Goal: Task Accomplishment & Management: Manage account settings

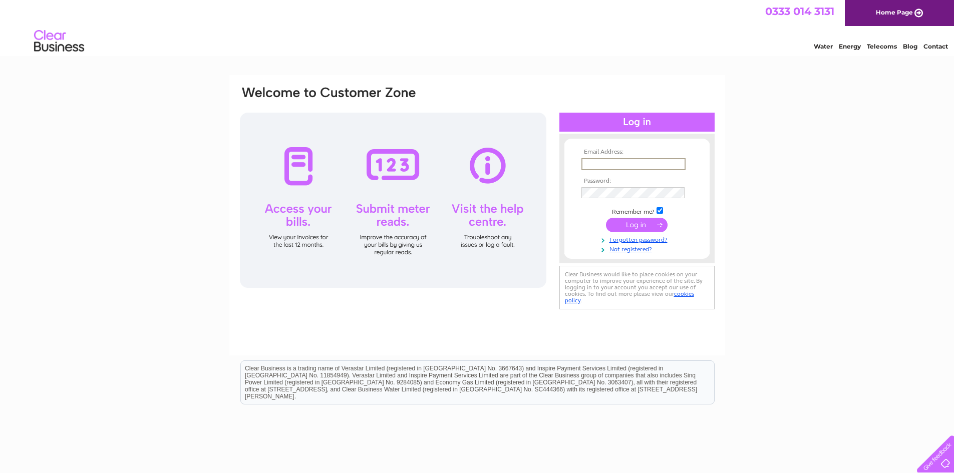
click at [626, 162] on input "text" at bounding box center [634, 164] width 104 height 12
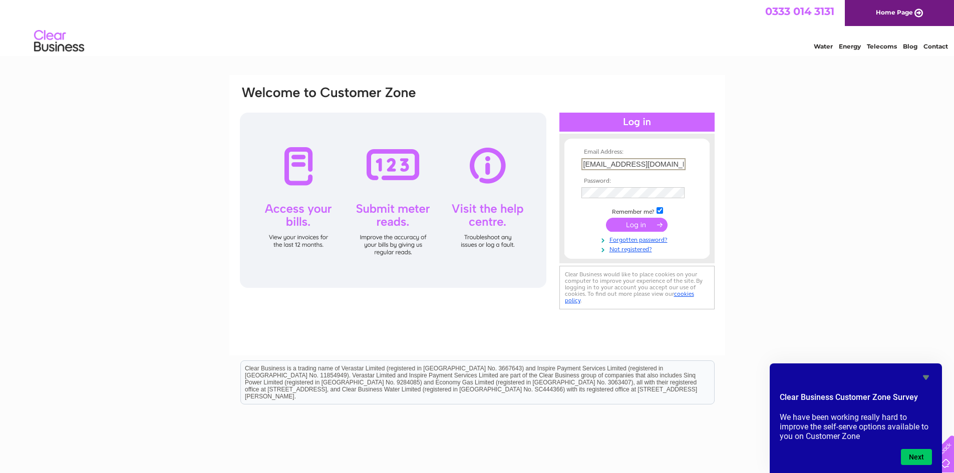
type input "AKramismail120@gmail.com"
click at [606, 218] on input "submit" at bounding box center [637, 225] width 62 height 14
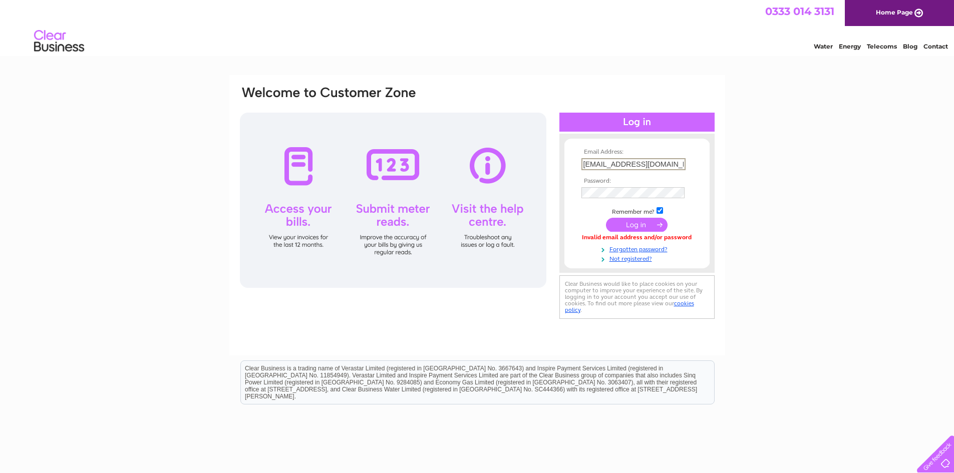
drag, startPoint x: 591, startPoint y: 169, endPoint x: 584, endPoint y: 168, distance: 7.5
click at [584, 168] on input "AKramismail120@gmail.com" at bounding box center [634, 164] width 104 height 12
type input "akramismail120@gmail.com"
click at [606, 218] on input "submit" at bounding box center [637, 225] width 62 height 14
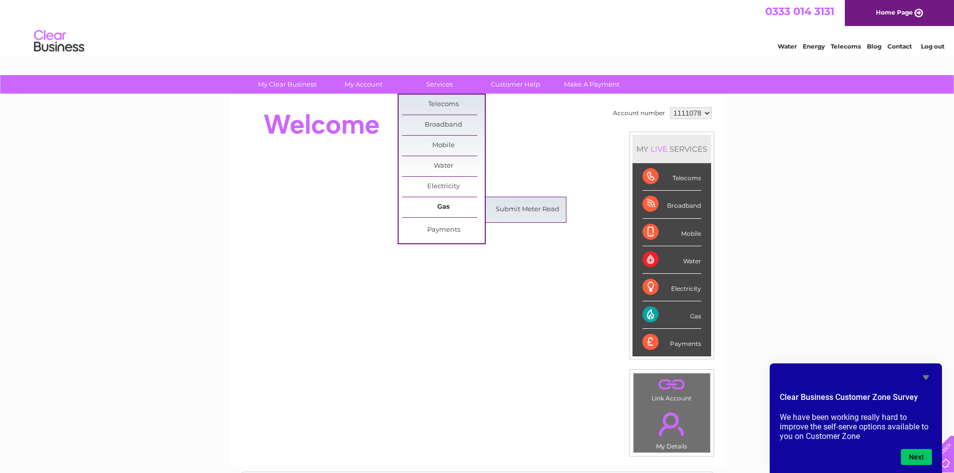
click at [441, 205] on link "Gas" at bounding box center [443, 207] width 83 height 20
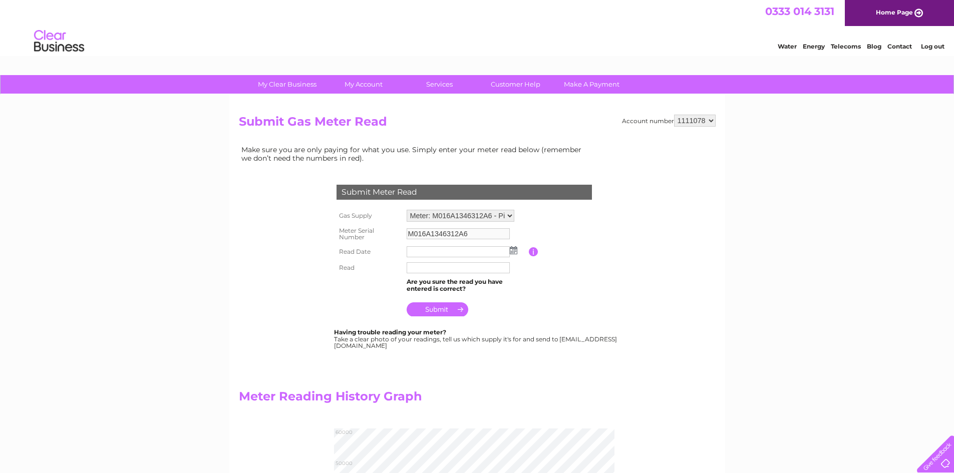
click at [428, 187] on div "Submit Meter Read" at bounding box center [464, 192] width 255 height 15
click at [451, 253] on input "text" at bounding box center [458, 251] width 103 height 11
click at [514, 253] on img at bounding box center [515, 251] width 8 height 8
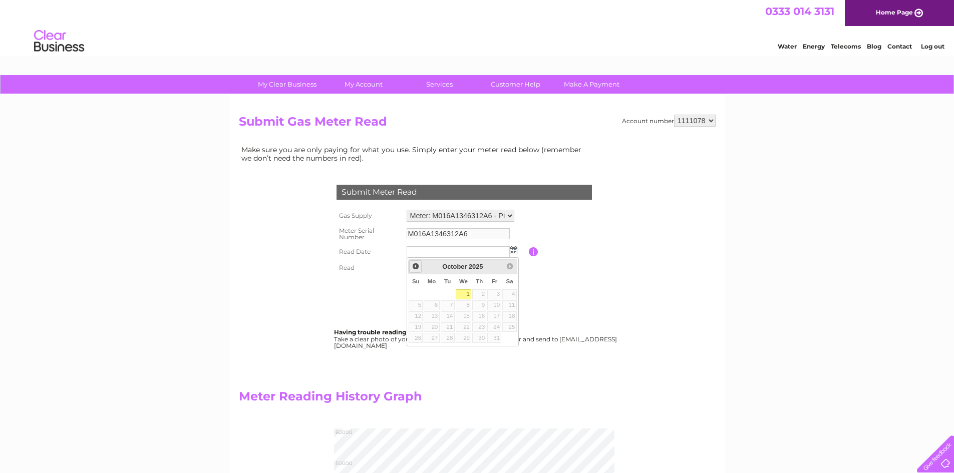
click at [415, 268] on span "Prev" at bounding box center [416, 266] width 8 height 8
click at [446, 340] on link "30" at bounding box center [448, 338] width 14 height 10
type input "2025/09/30"
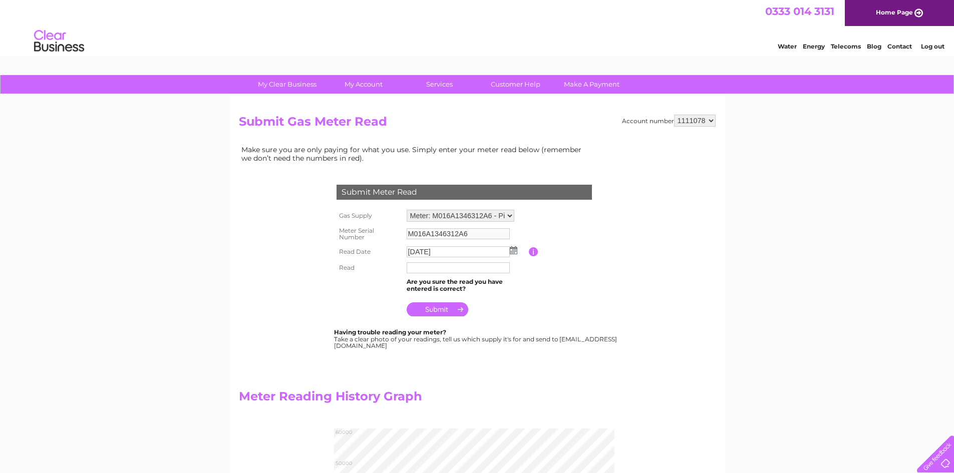
click at [446, 269] on input "text" at bounding box center [458, 267] width 103 height 11
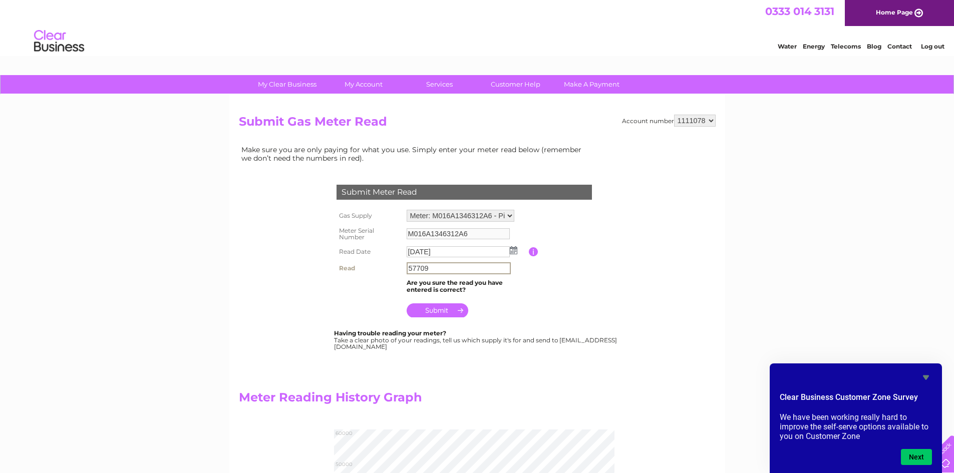
type input "57709"
click at [453, 307] on input "submit" at bounding box center [438, 311] width 62 height 14
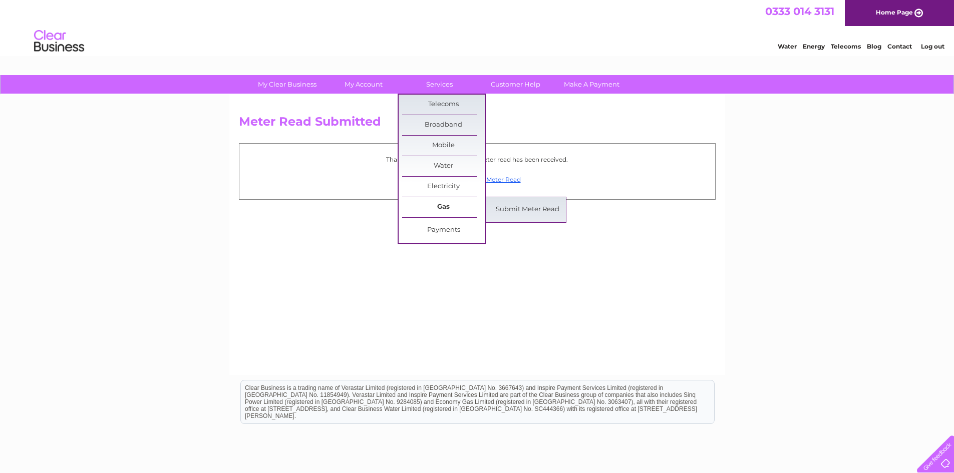
click at [442, 208] on link "Gas" at bounding box center [443, 207] width 83 height 20
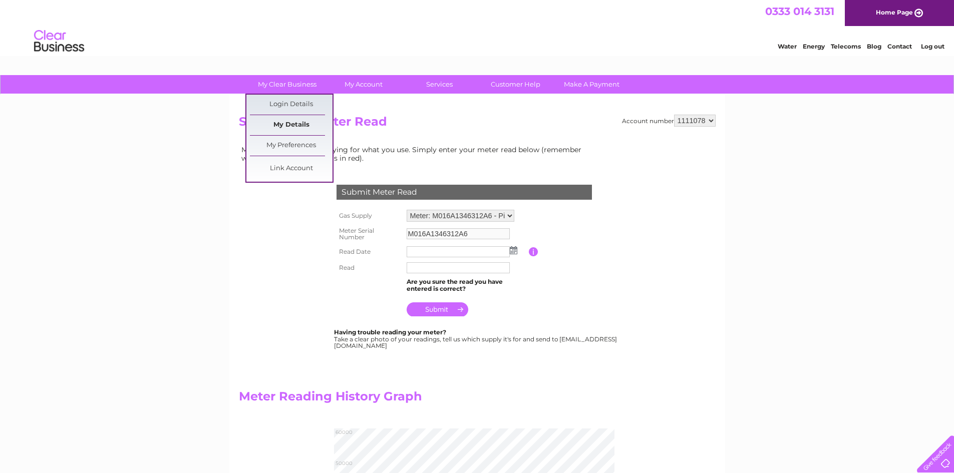
click at [310, 129] on link "My Details" at bounding box center [291, 125] width 83 height 20
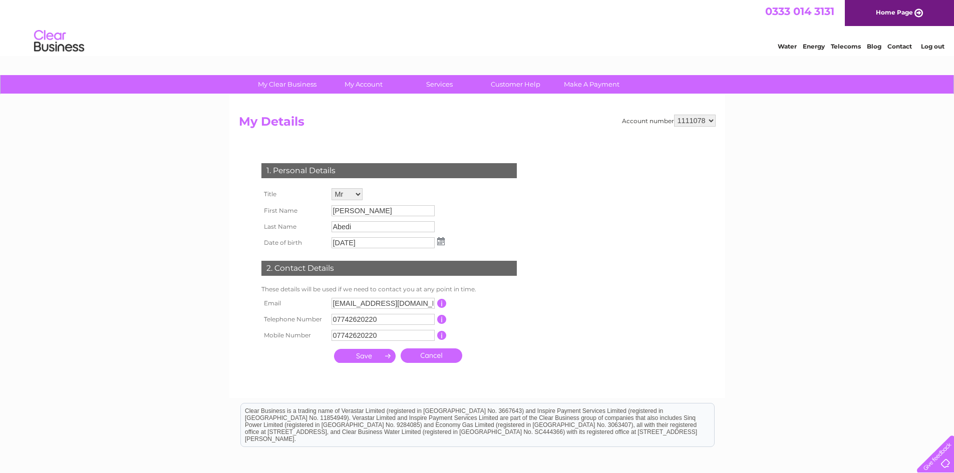
click at [858, 199] on div "My Clear Business Login Details My Details My Preferences Link Account My Accou…" at bounding box center [477, 322] width 954 height 494
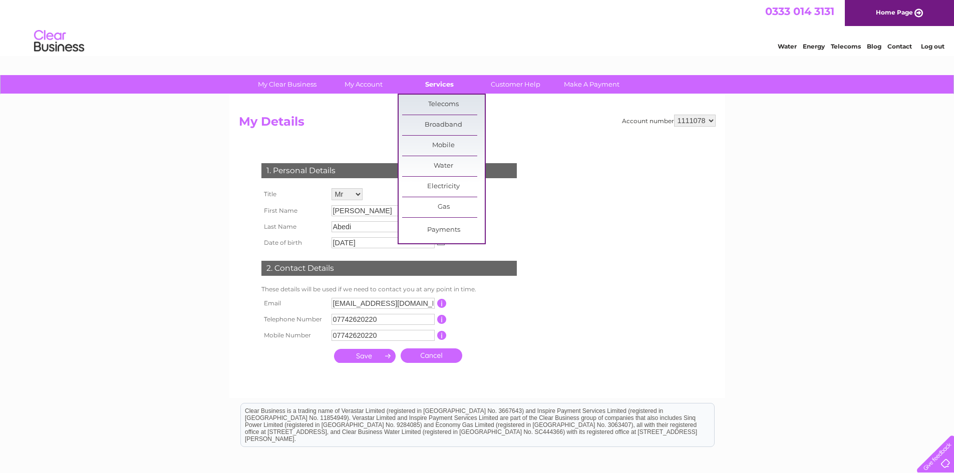
click at [435, 80] on link "Services" at bounding box center [439, 84] width 83 height 19
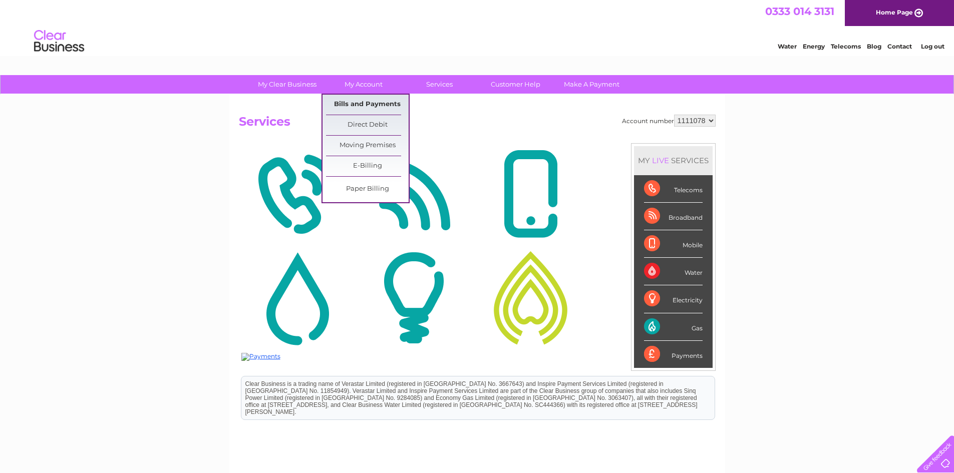
click at [382, 110] on link "Bills and Payments" at bounding box center [367, 105] width 83 height 20
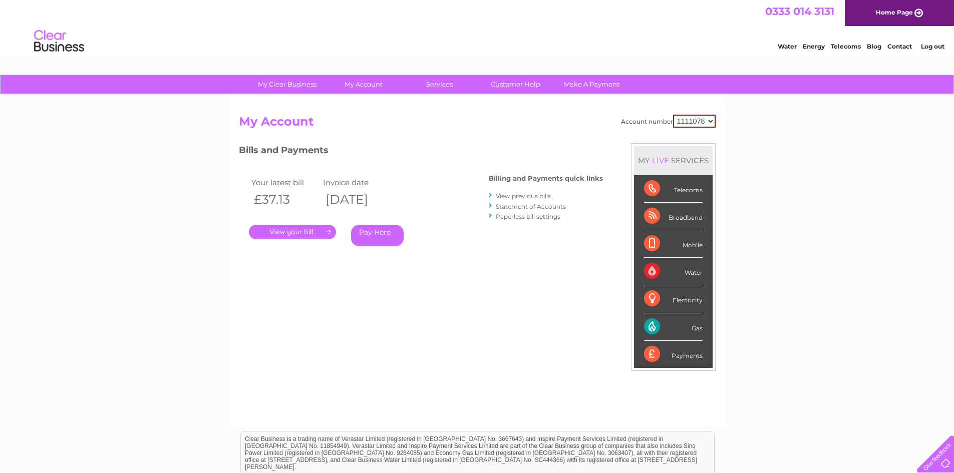
click at [317, 234] on link "." at bounding box center [292, 232] width 87 height 15
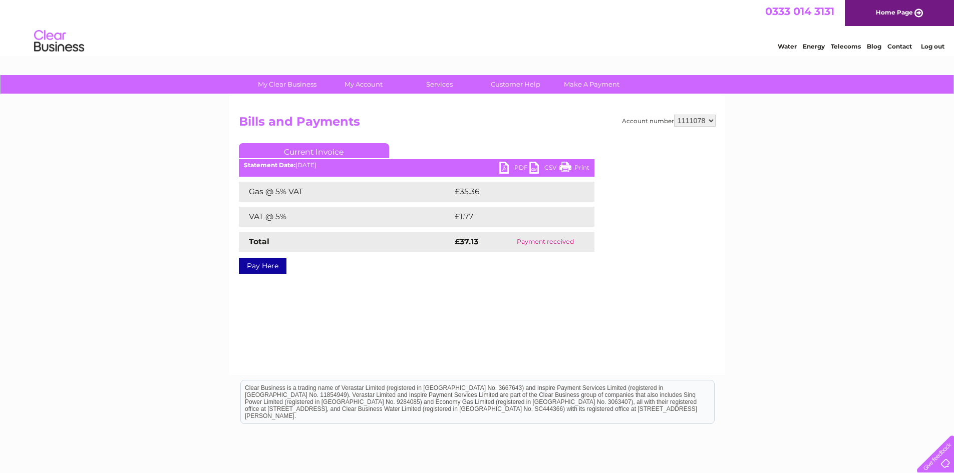
click at [524, 169] on link "PDF" at bounding box center [514, 169] width 30 height 15
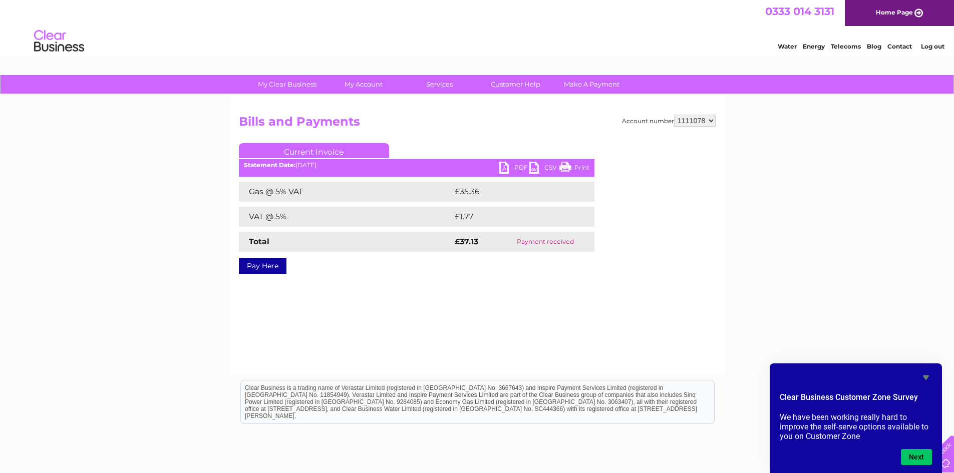
click at [931, 48] on link "Log out" at bounding box center [933, 47] width 24 height 8
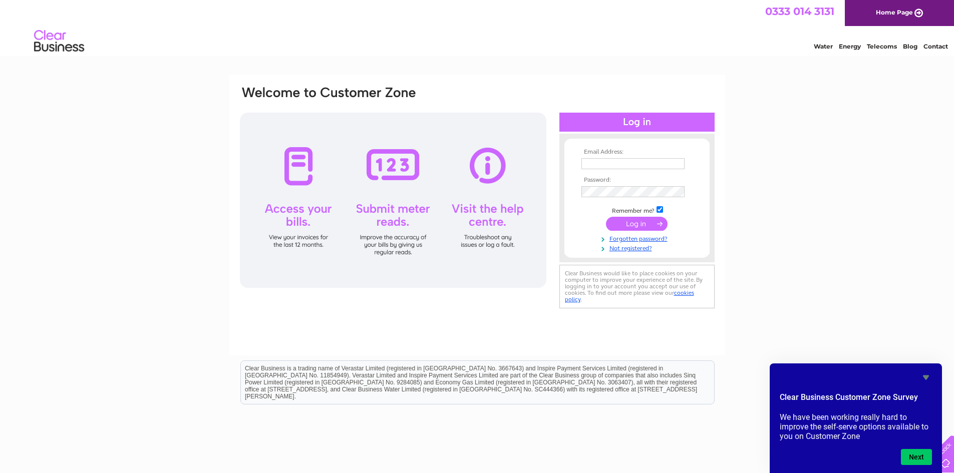
click at [887, 46] on link "Telecoms" at bounding box center [882, 47] width 30 height 8
